Goal: Task Accomplishment & Management: Manage account settings

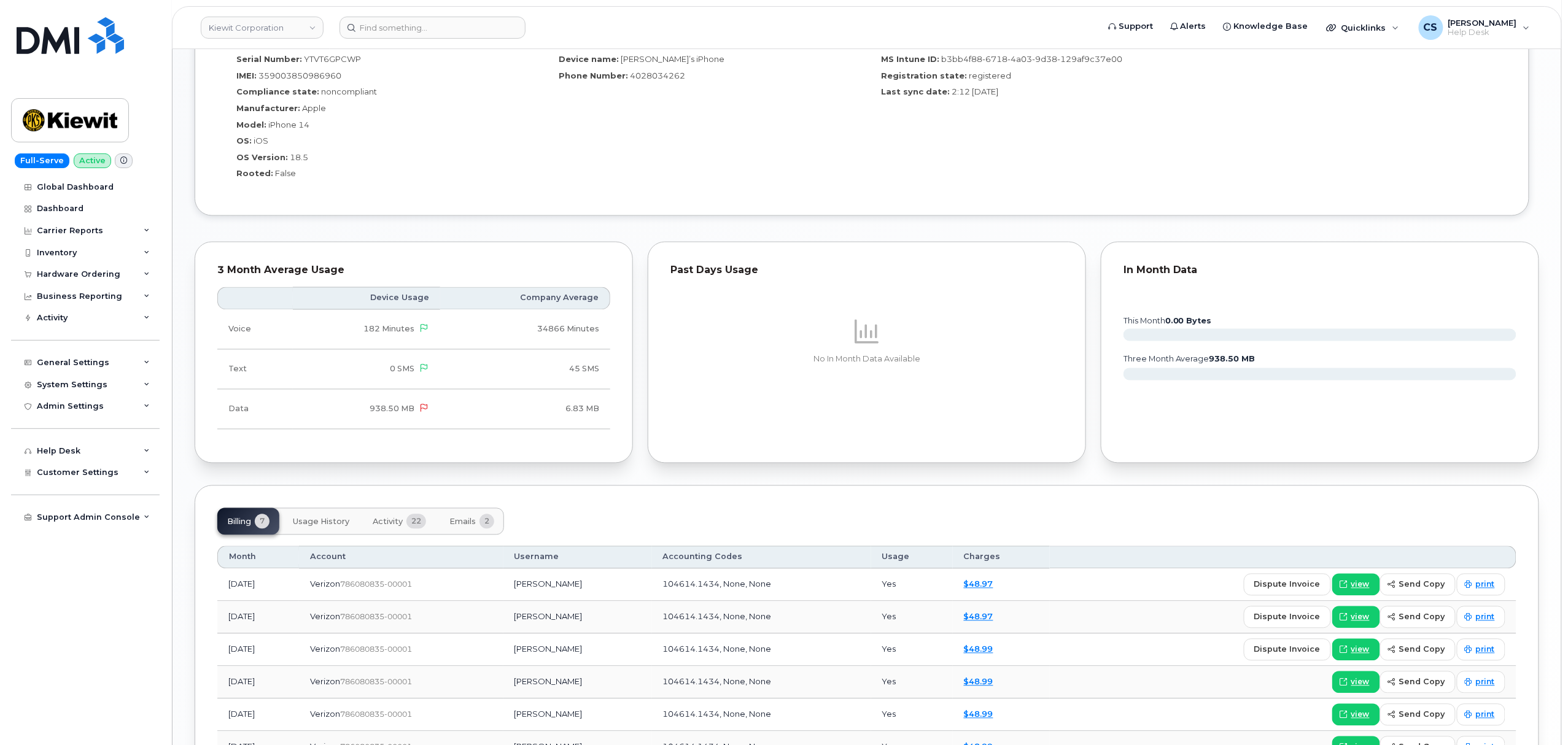
scroll to position [948, 0]
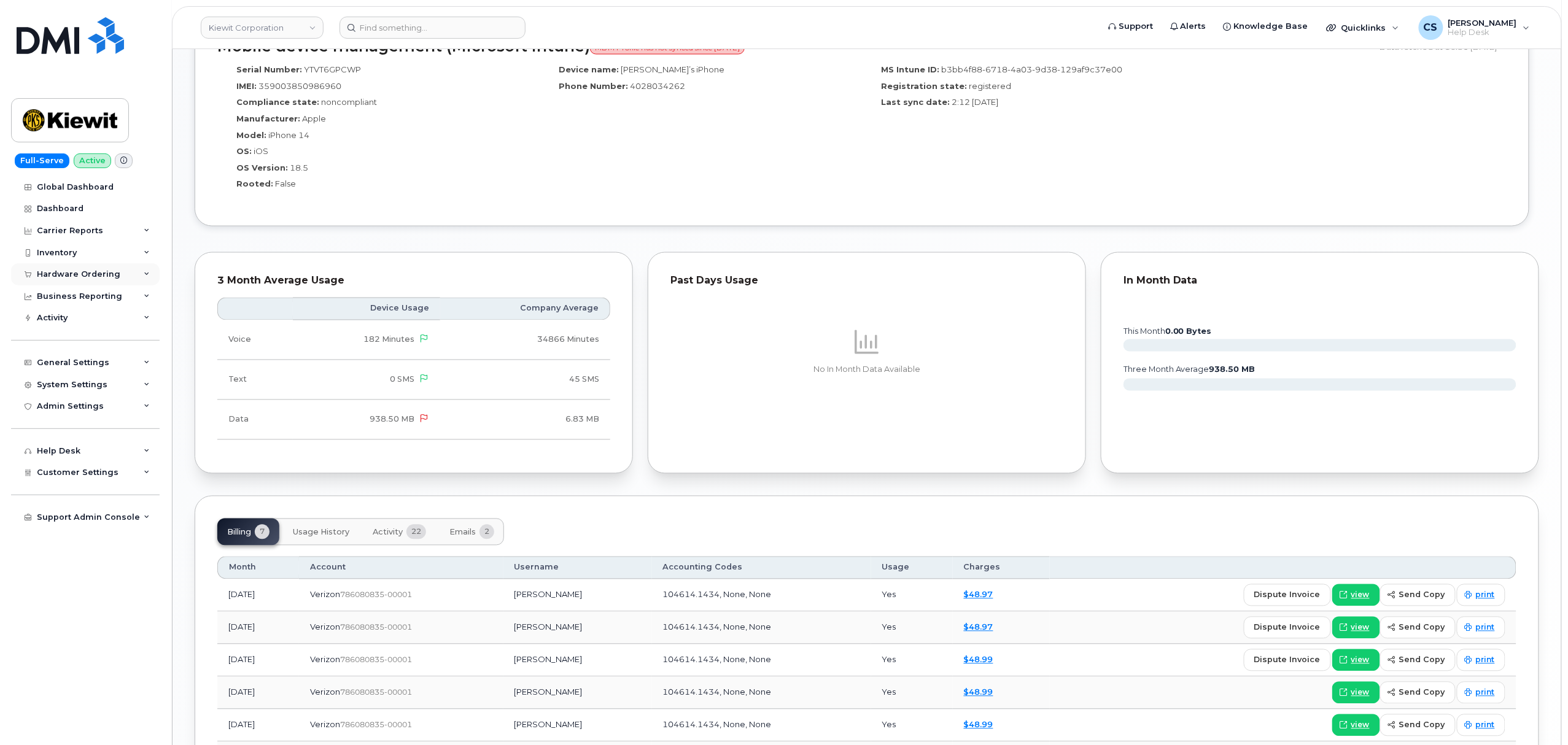
click at [136, 273] on div "Hardware Ordering" at bounding box center [85, 275] width 149 height 22
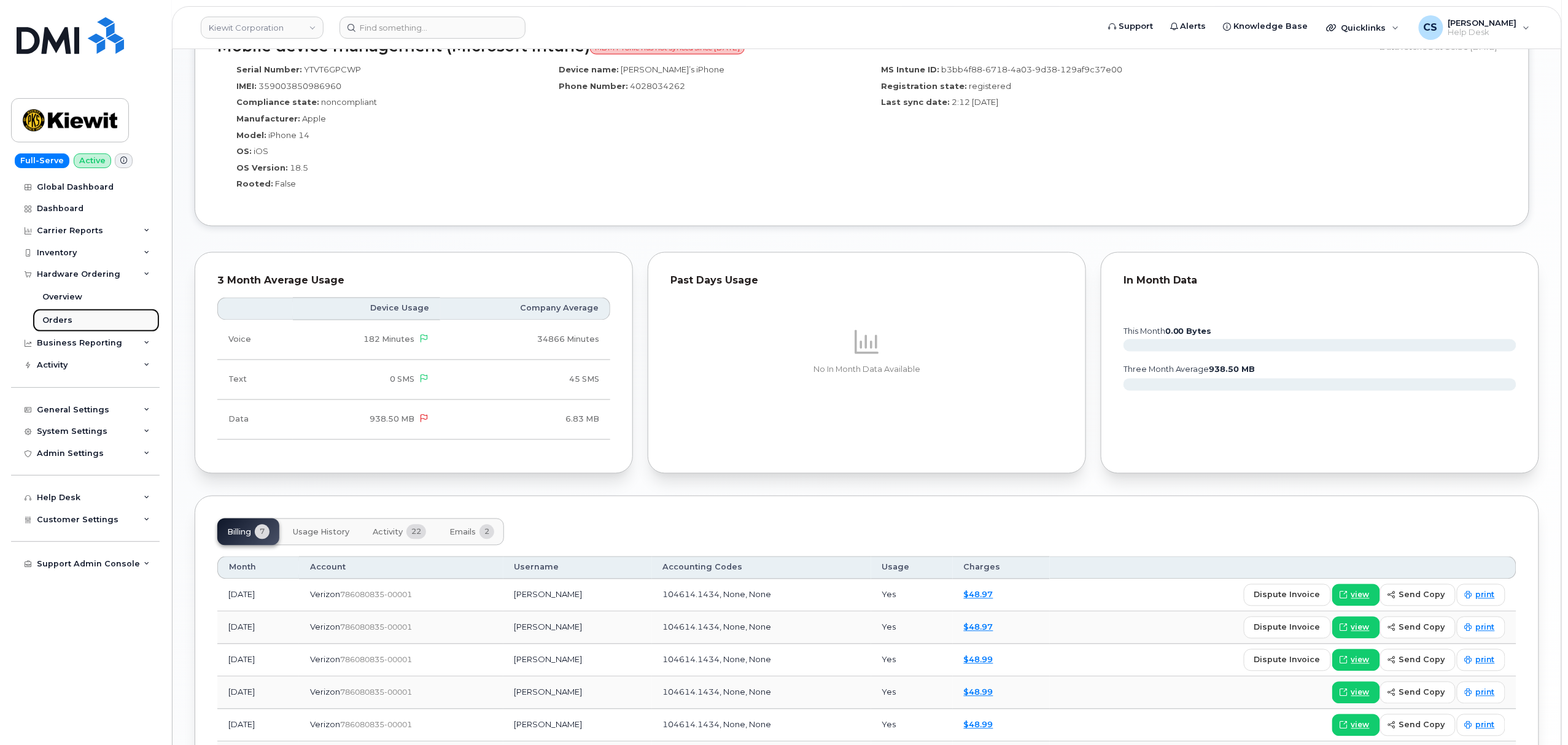
click at [94, 319] on link "Orders" at bounding box center [96, 320] width 127 height 23
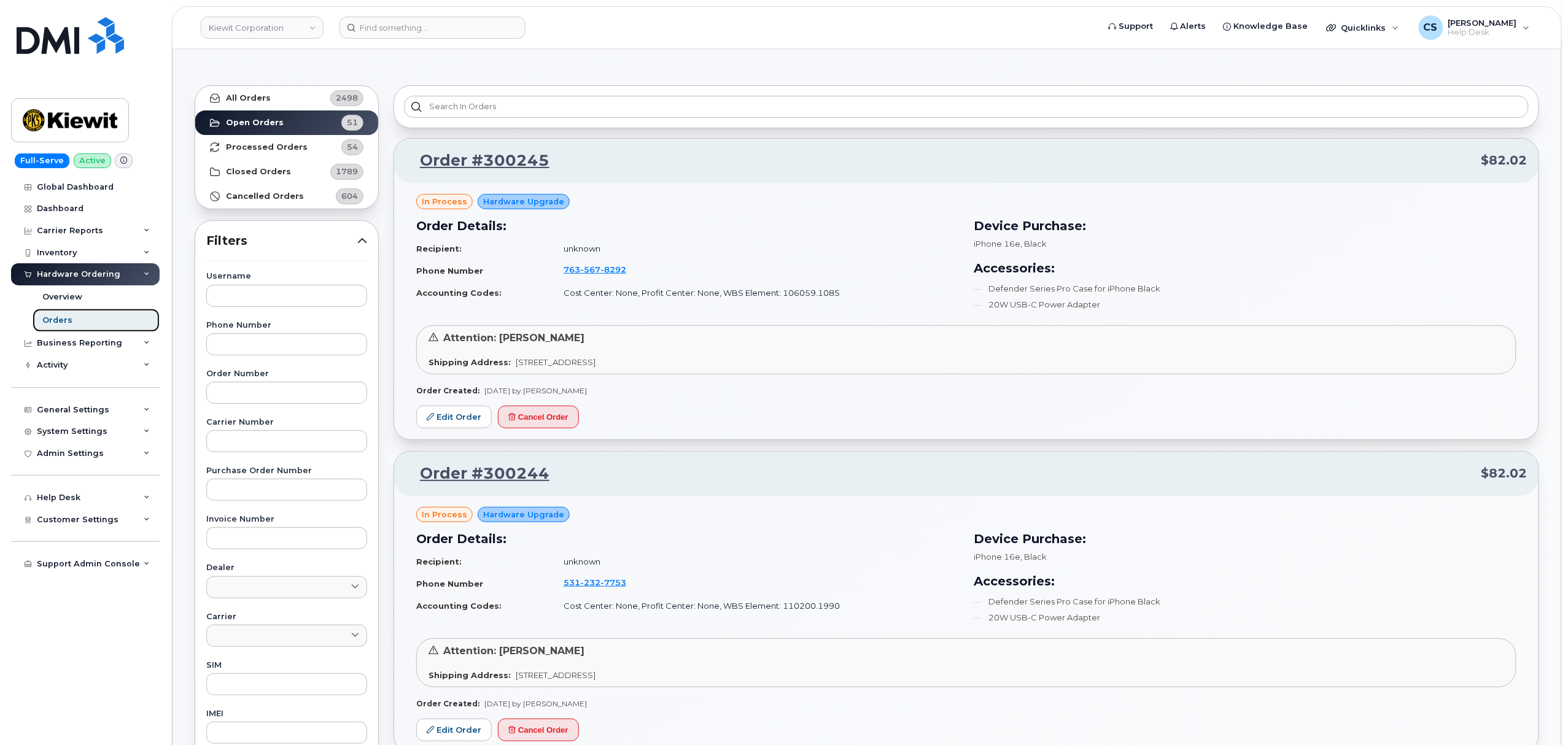
scroll to position [82, 0]
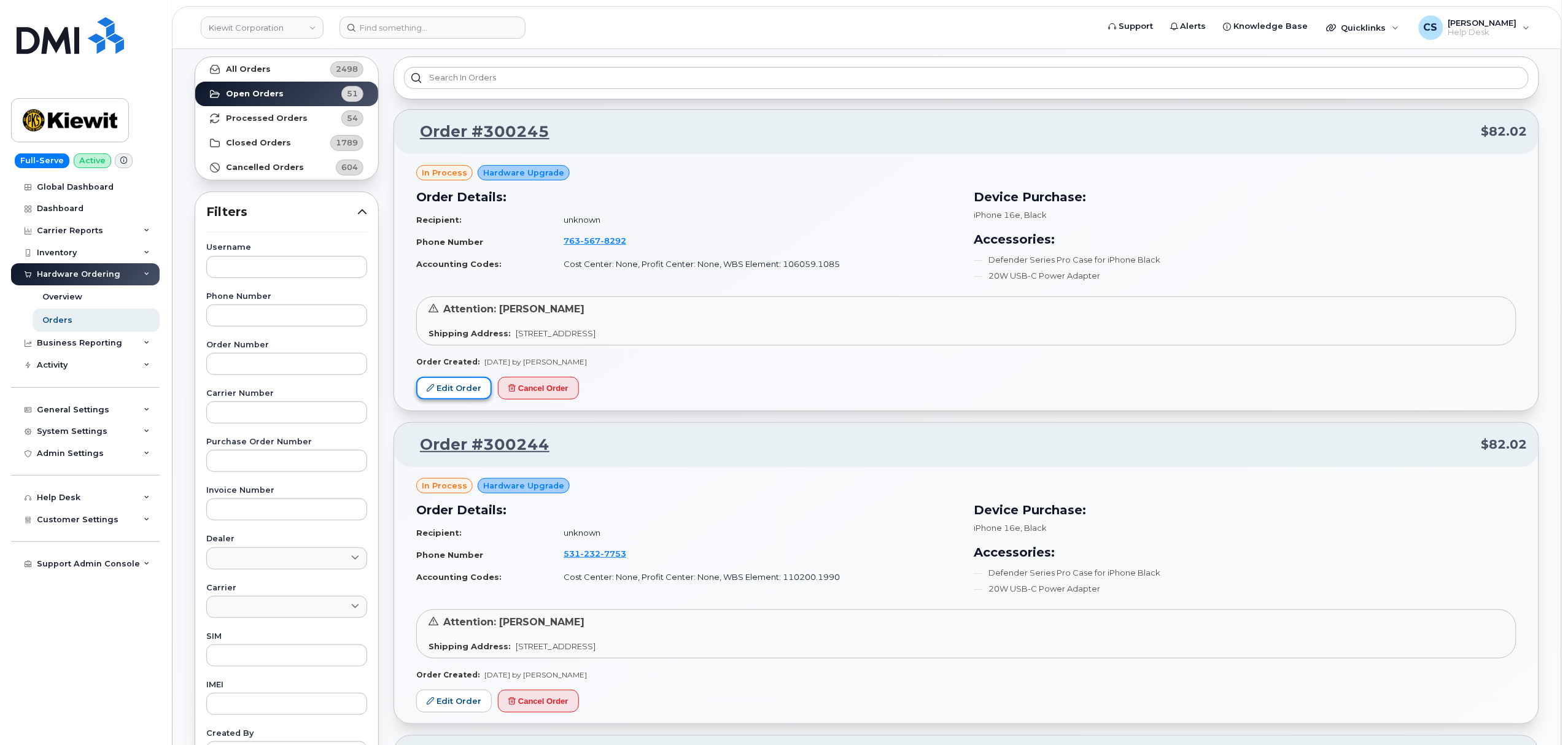
click at [453, 382] on link "Edit Order" at bounding box center [454, 388] width 76 height 22
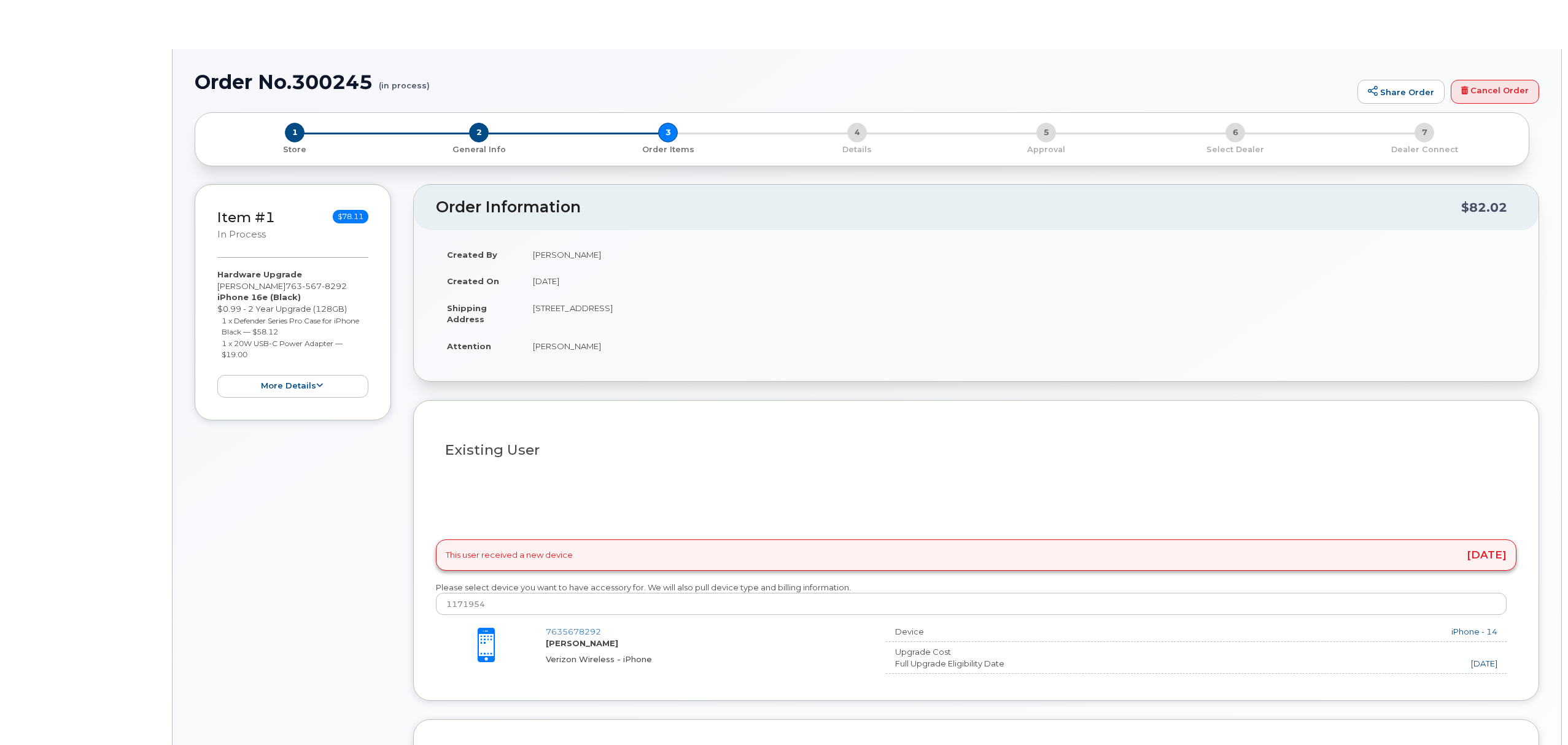
type input "[PERSON_NAME]"
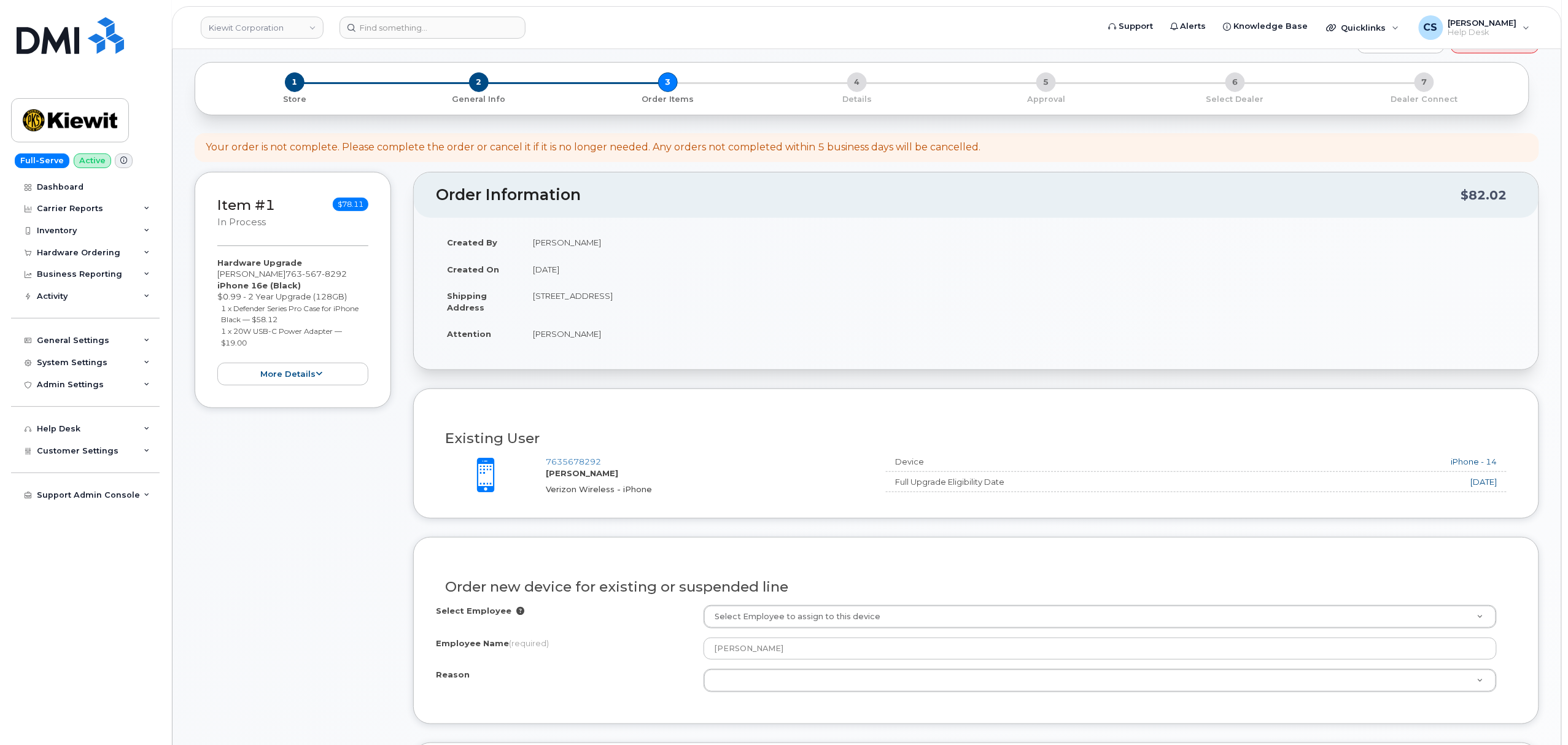
scroll to position [82, 0]
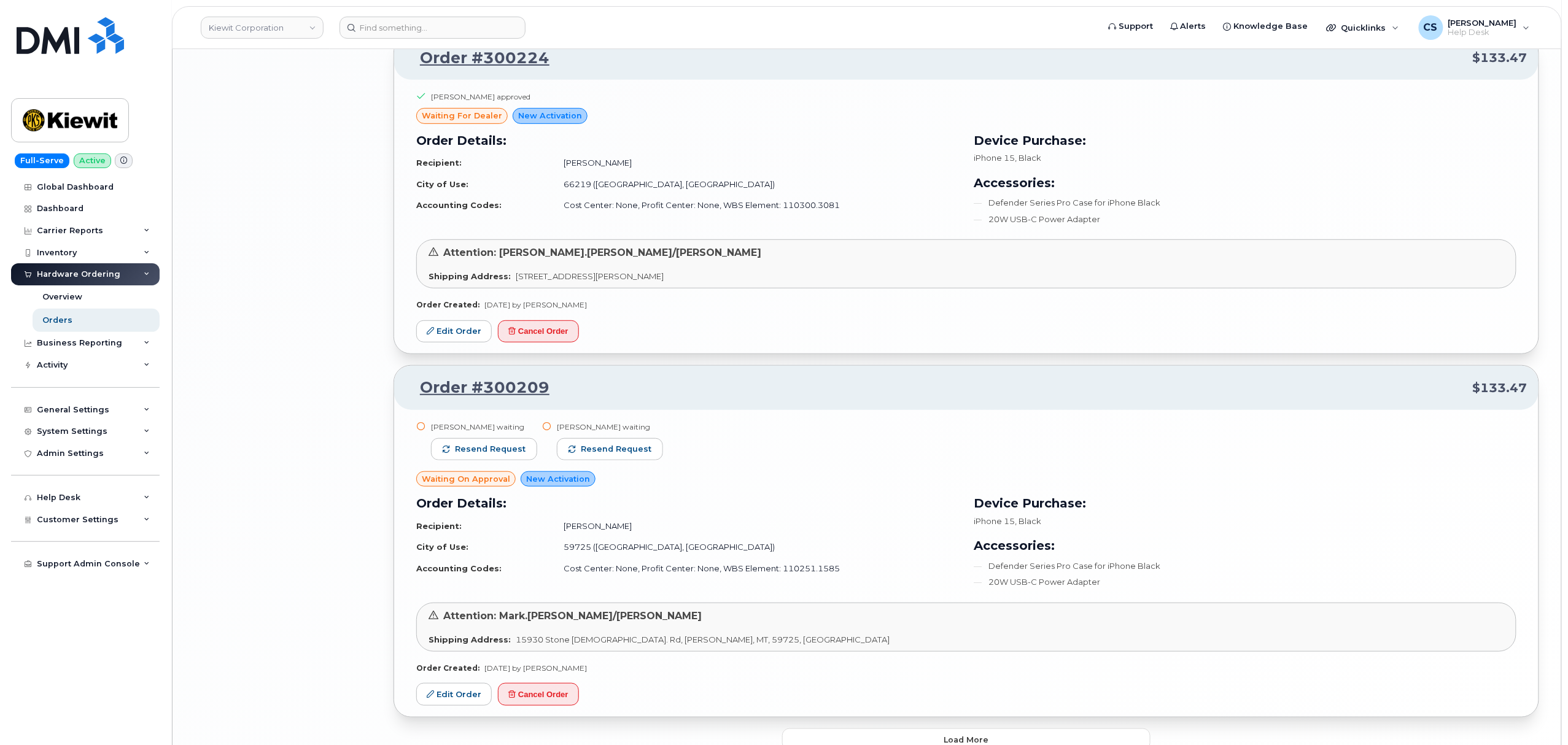
scroll to position [2619, 0]
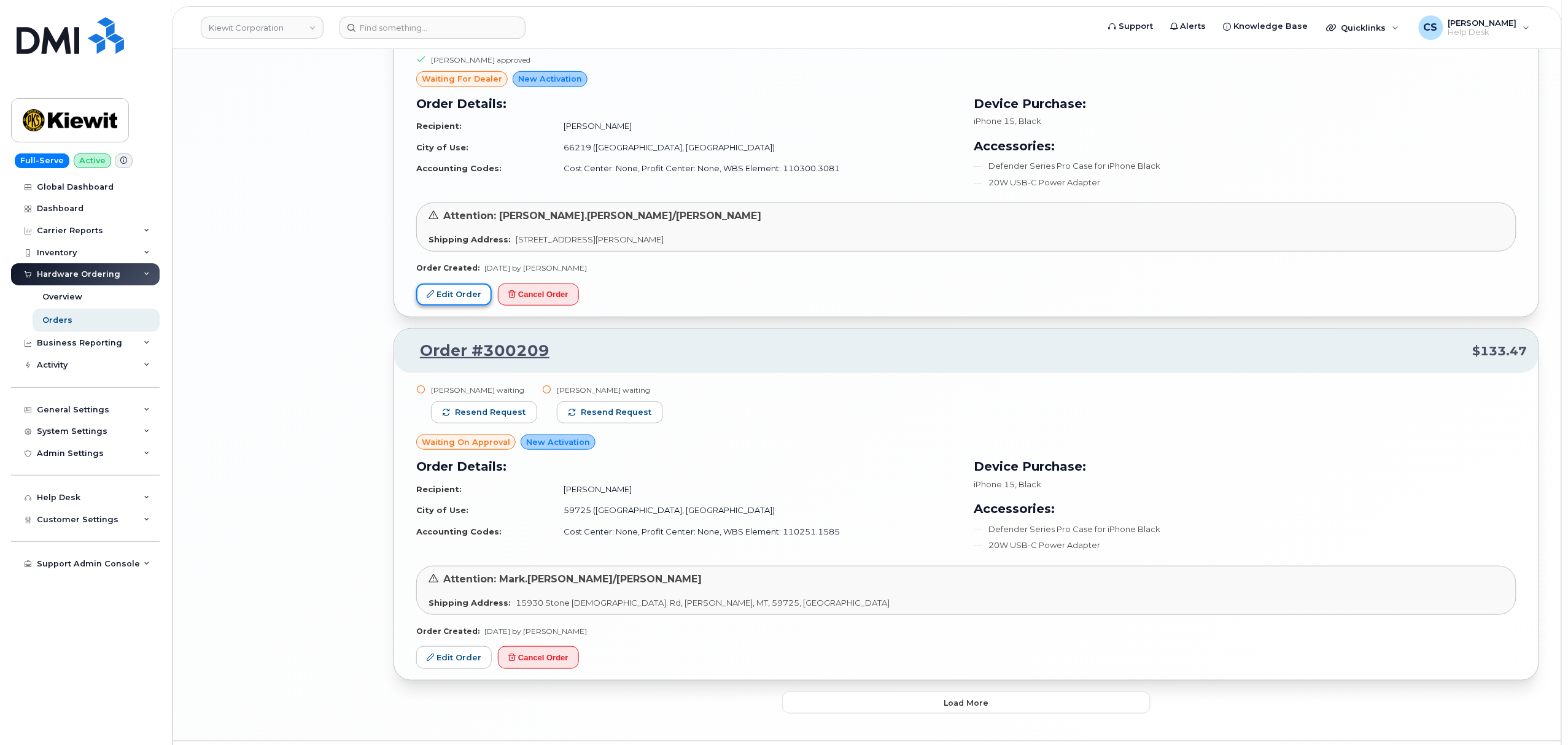
click at [443, 298] on link "Edit Order" at bounding box center [454, 295] width 76 height 22
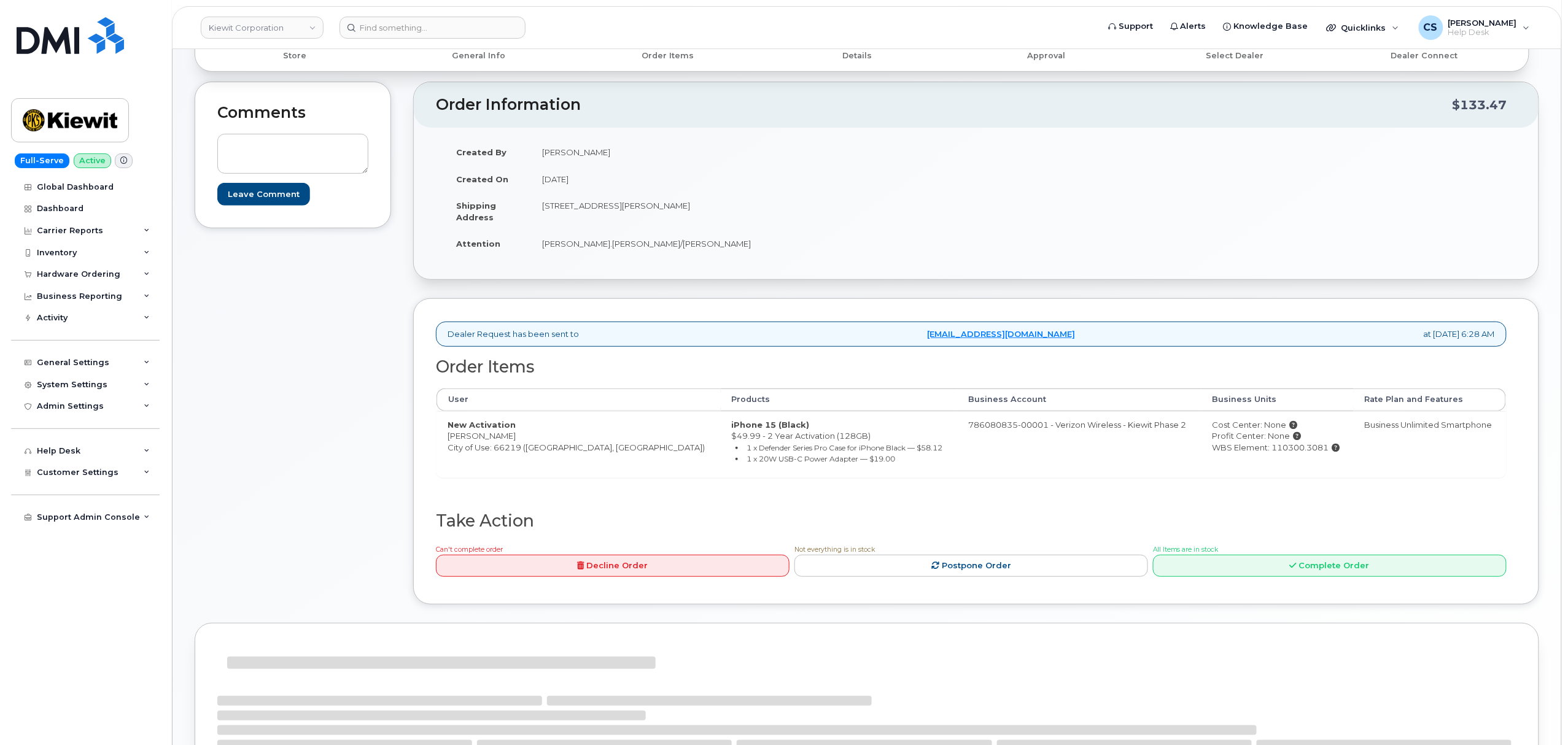
scroll to position [295, 0]
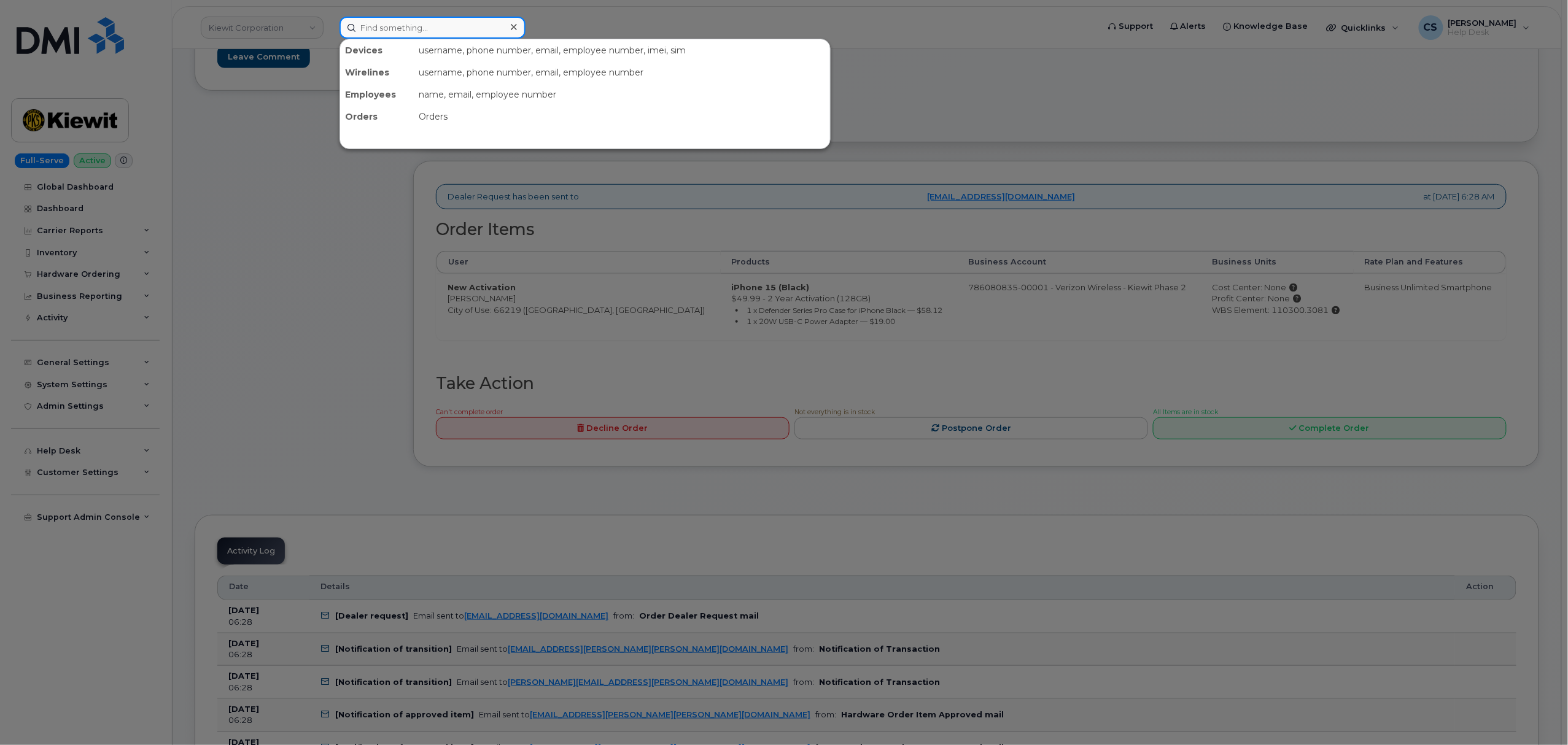
click at [448, 27] on input at bounding box center [432, 27] width 186 height 22
paste input "300154"
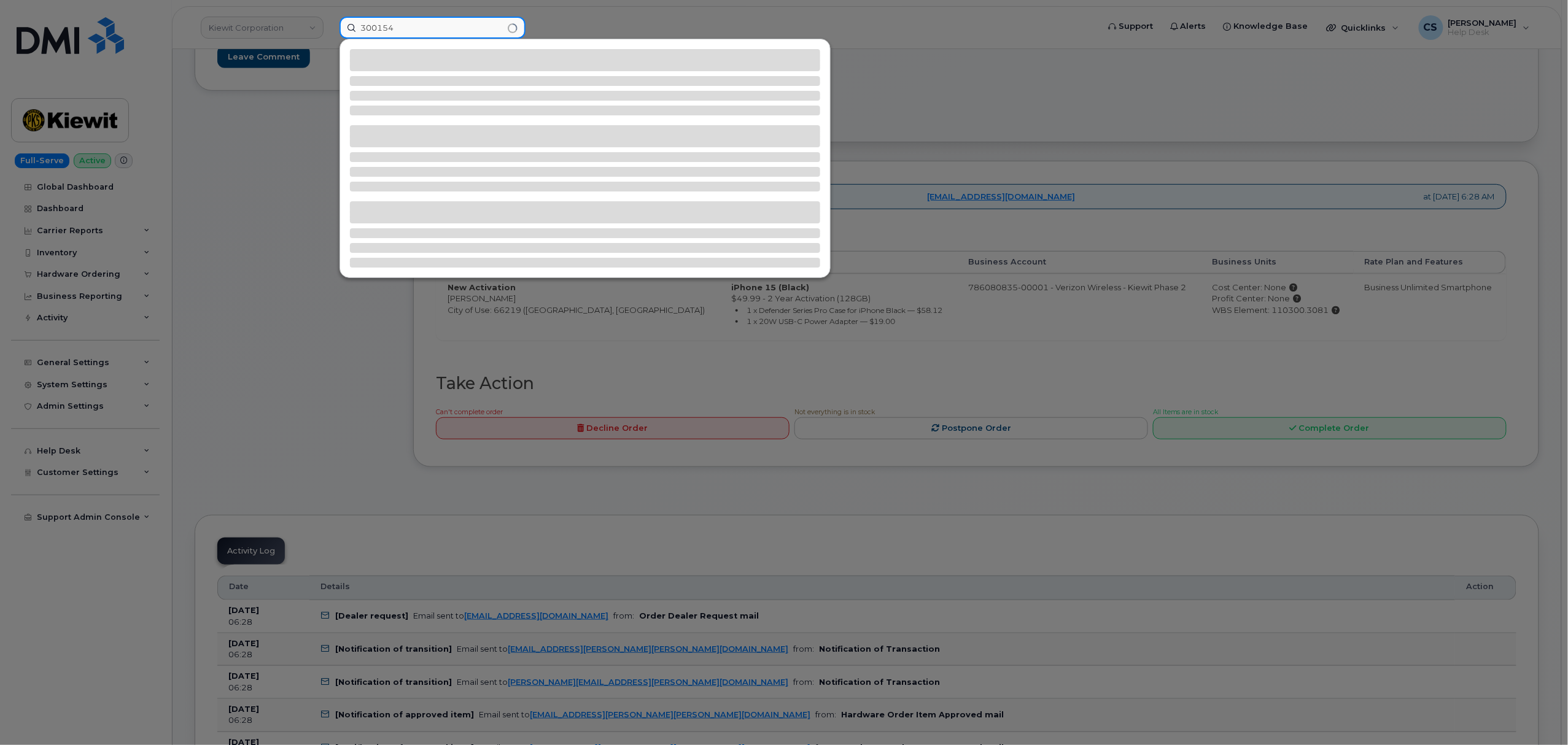
type input "300154"
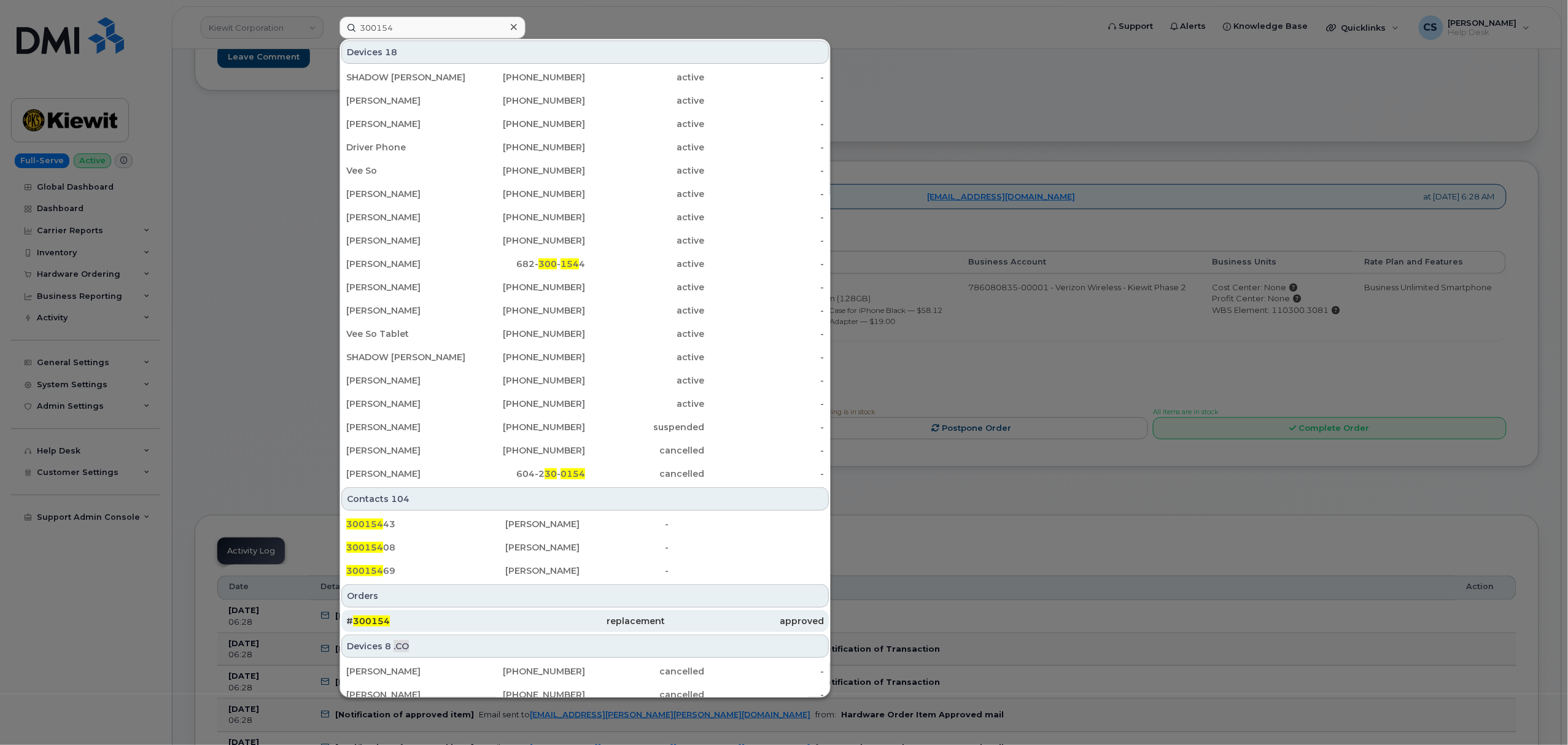
click at [358, 619] on span "300154" at bounding box center [371, 621] width 37 height 11
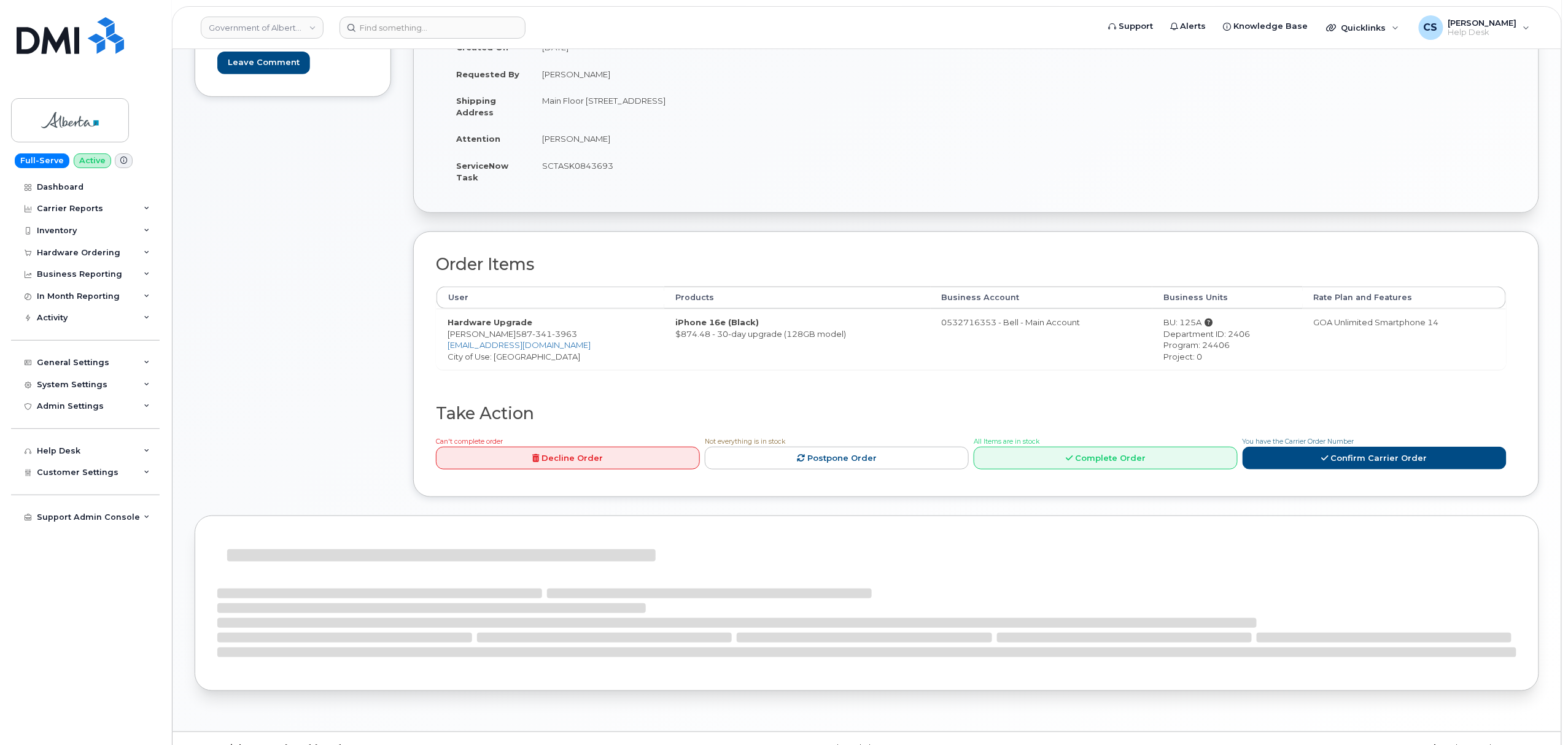
scroll to position [309, 0]
